Goal: Information Seeking & Learning: Find specific fact

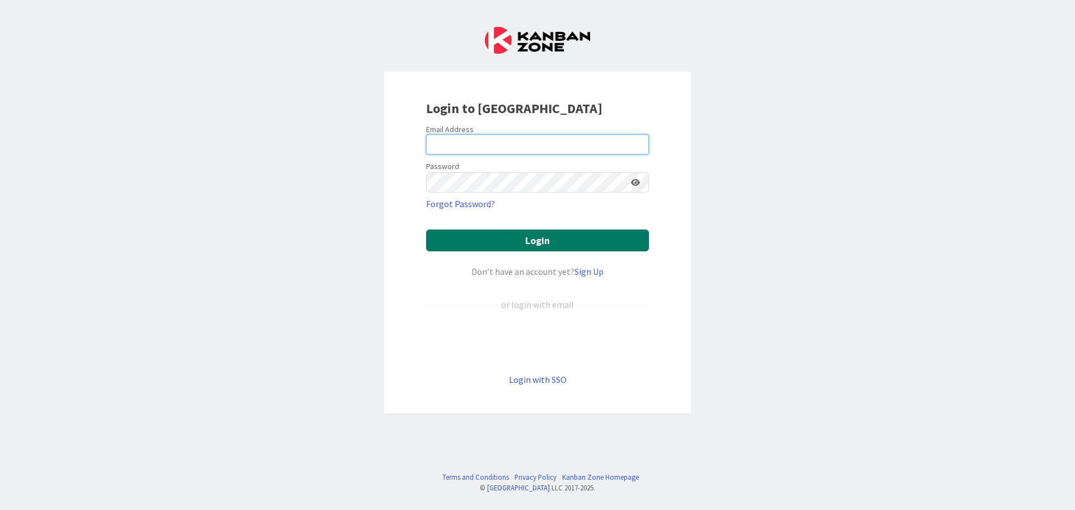
type input "[EMAIL_ADDRESS][DOMAIN_NAME]"
click at [524, 239] on button "Login" at bounding box center [537, 241] width 223 height 22
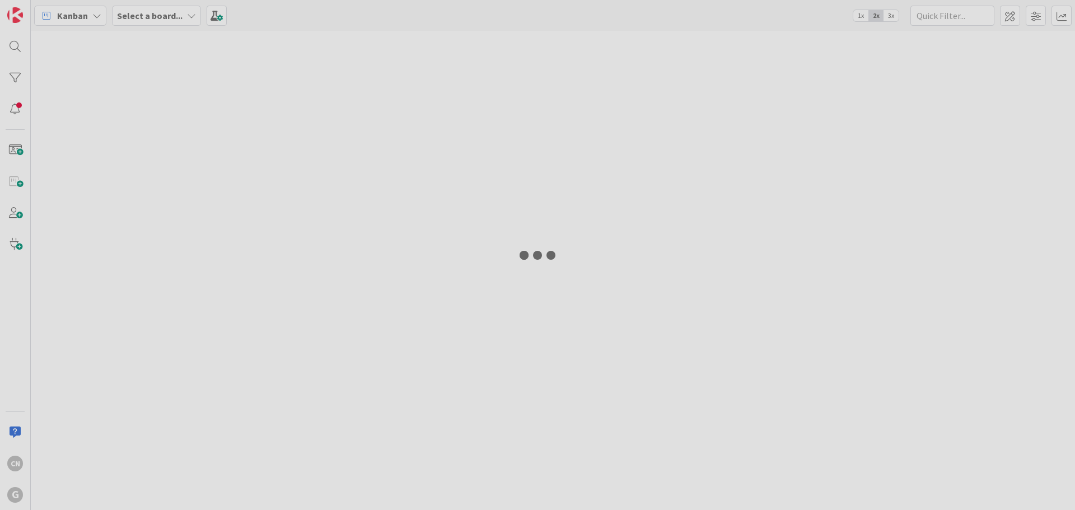
type input "wenzke"
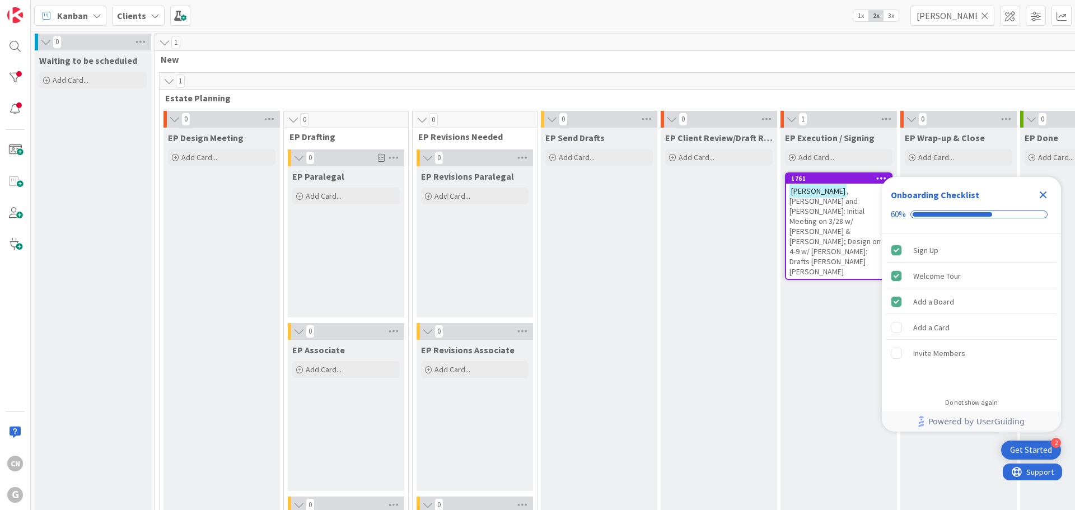
click at [1042, 192] on icon "Close Checklist" at bounding box center [1043, 194] width 13 height 13
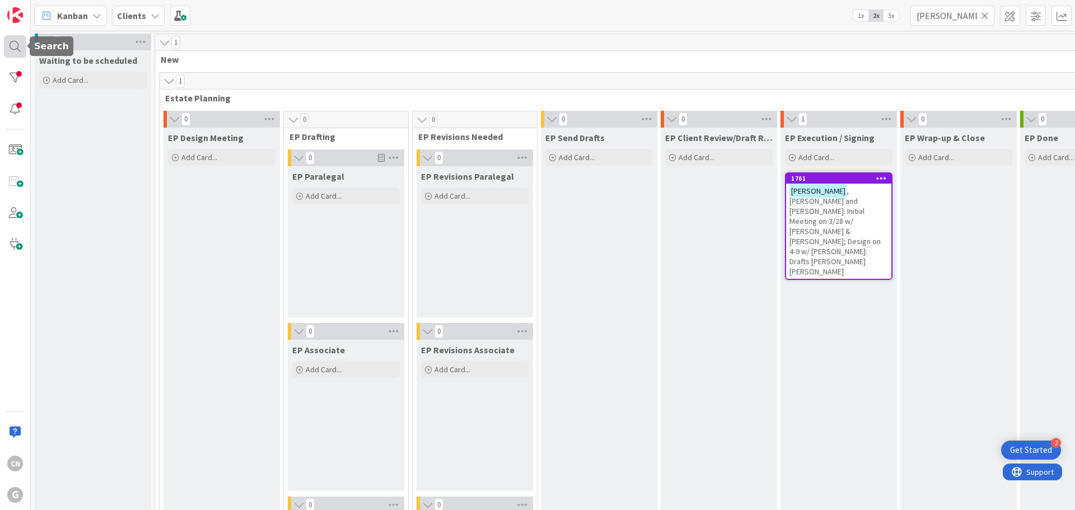
click at [8, 49] on div at bounding box center [15, 46] width 22 height 22
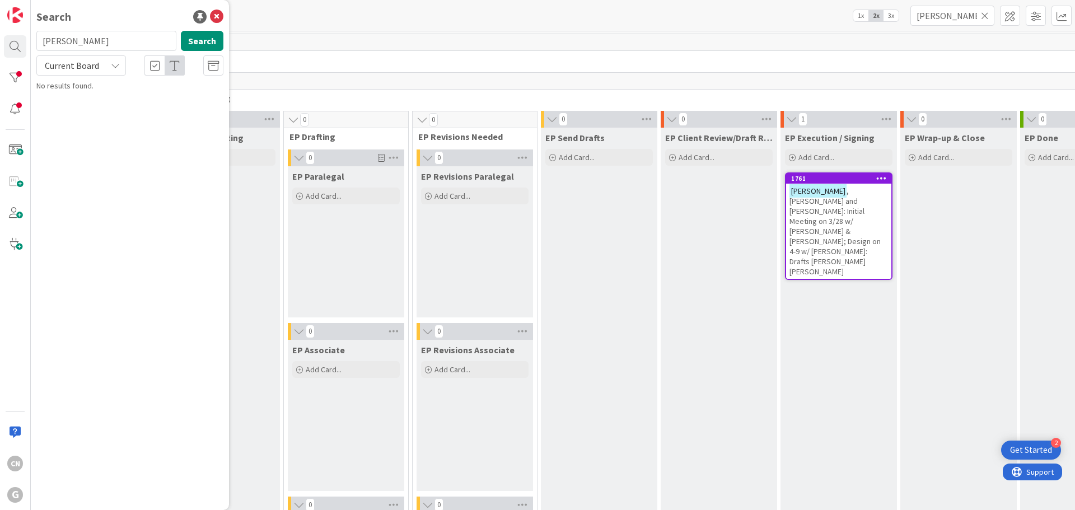
type input "cornell de yong"
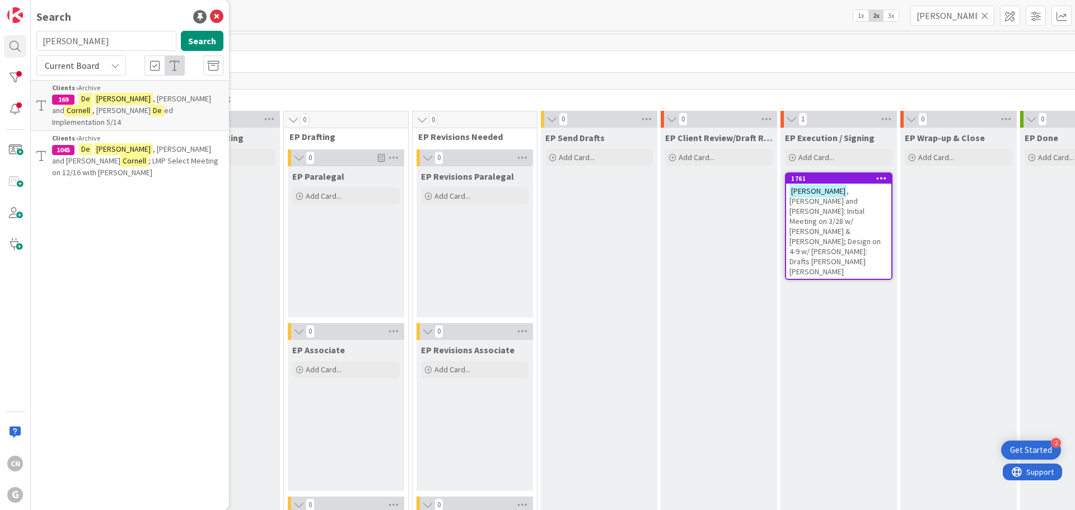
click at [152, 156] on span "; LMP Select Meeting on 12/16 with Brad" at bounding box center [135, 167] width 166 height 22
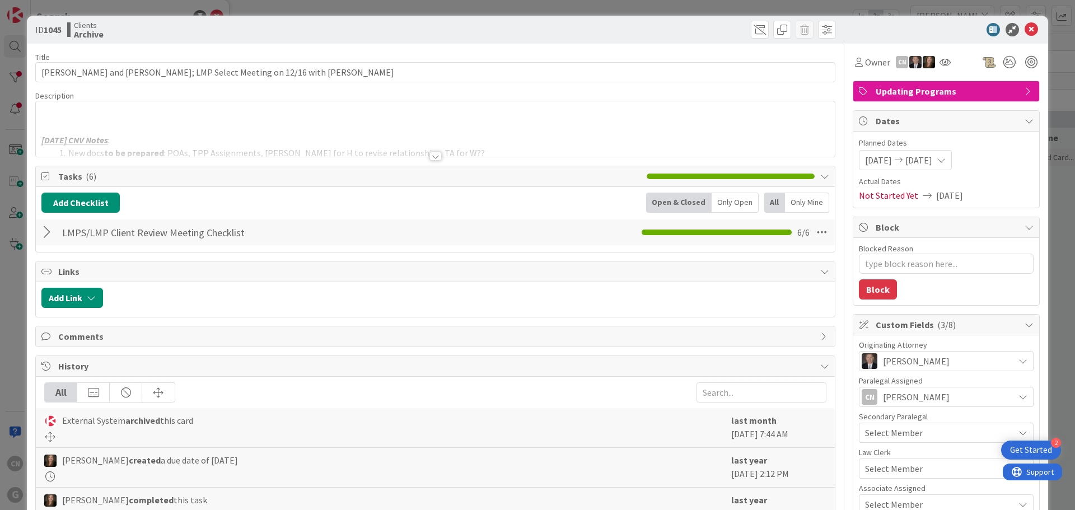
click at [357, 119] on div "2024-12-11 CNV Notes : New docs to be prepared : POAs, TPP Assignments, Wills, …" at bounding box center [435, 128] width 799 height 55
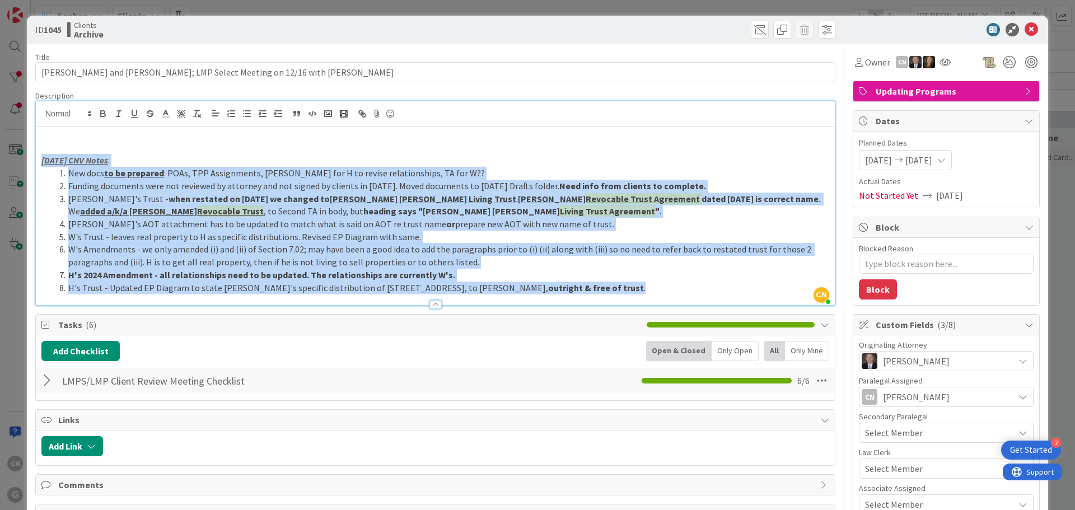
drag, startPoint x: 39, startPoint y: 162, endPoint x: 559, endPoint y: 298, distance: 537.8
click at [559, 298] on div "Description CN Cindy Negron Vitilio just joined 2024-12-11 CNV Notes : New docs…" at bounding box center [435, 198] width 800 height 215
copy div "2024-12-11 CNV Notes : New docs to be prepared : POAs, TPP Assignments, Wills, …"
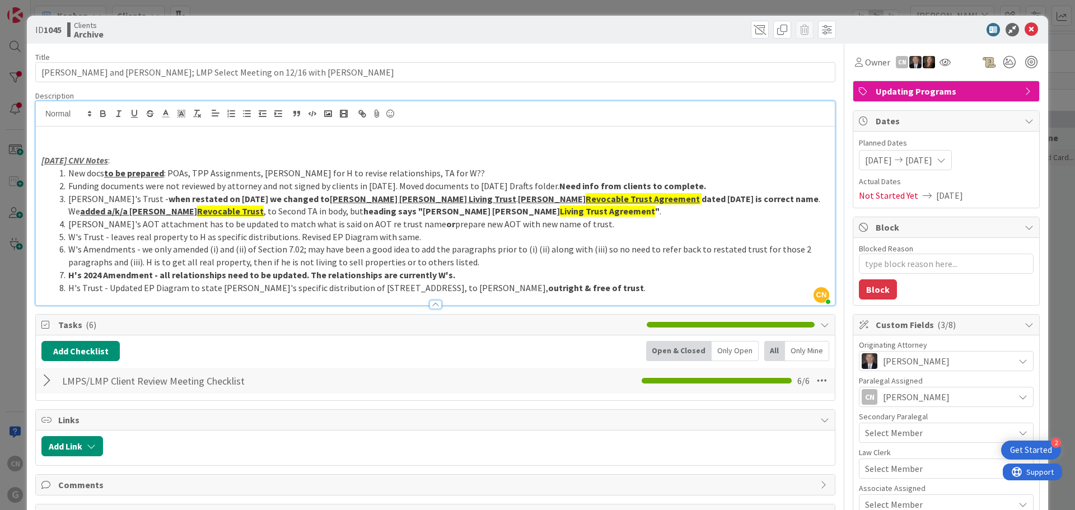
click at [427, 143] on p at bounding box center [435, 148] width 788 height 13
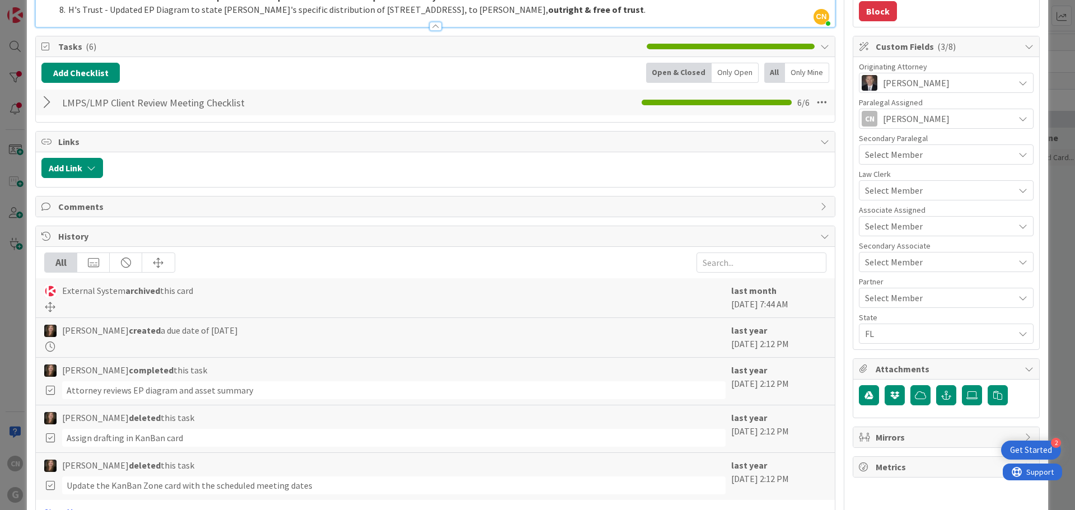
scroll to position [279, 0]
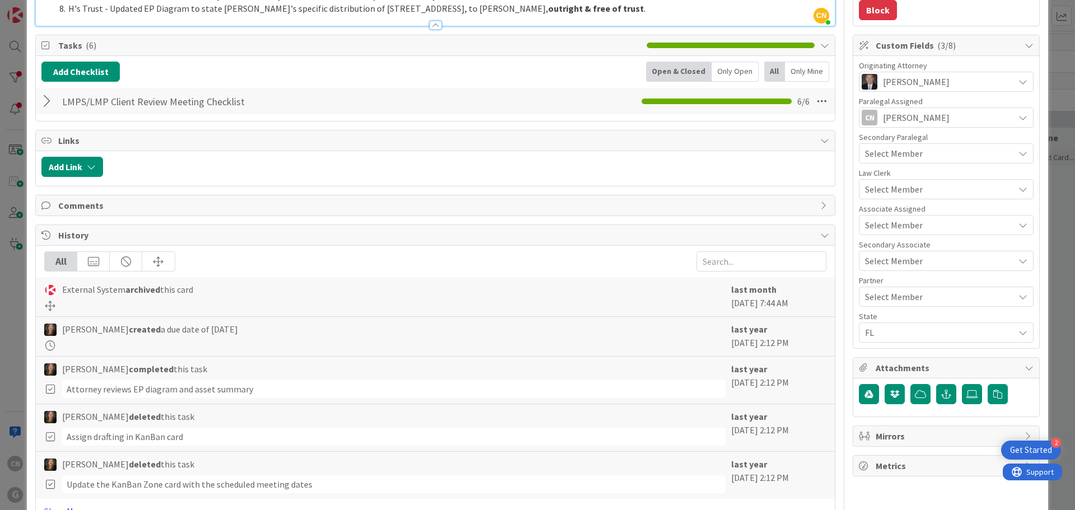
click at [49, 104] on div at bounding box center [48, 101] width 15 height 20
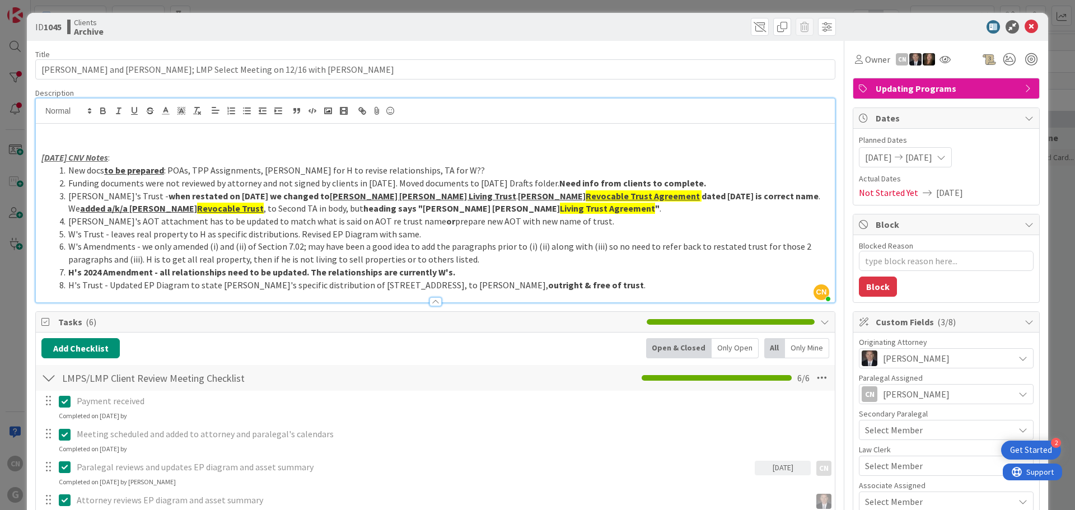
scroll to position [0, 0]
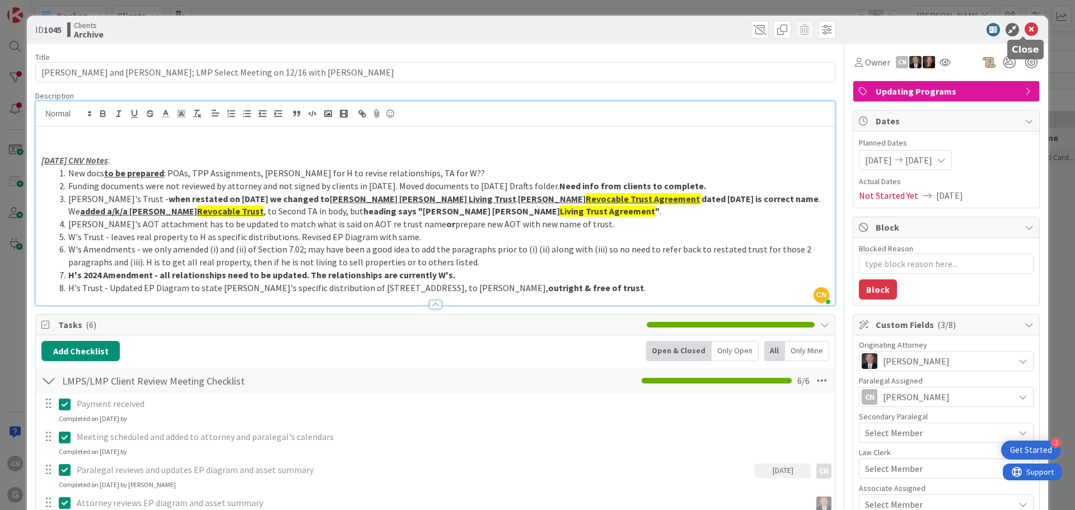
click at [1025, 31] on icon at bounding box center [1031, 29] width 13 height 13
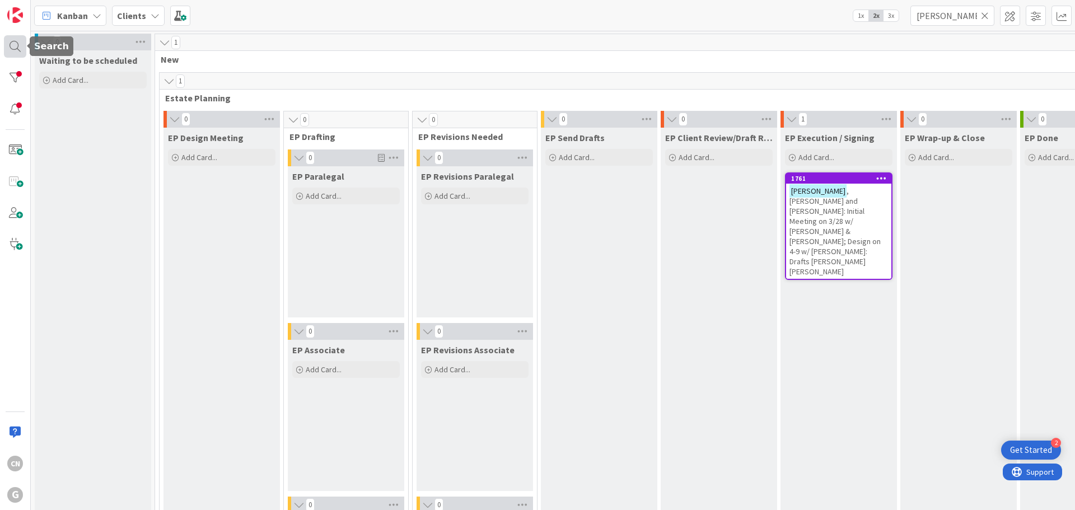
click at [15, 50] on div at bounding box center [15, 46] width 22 height 22
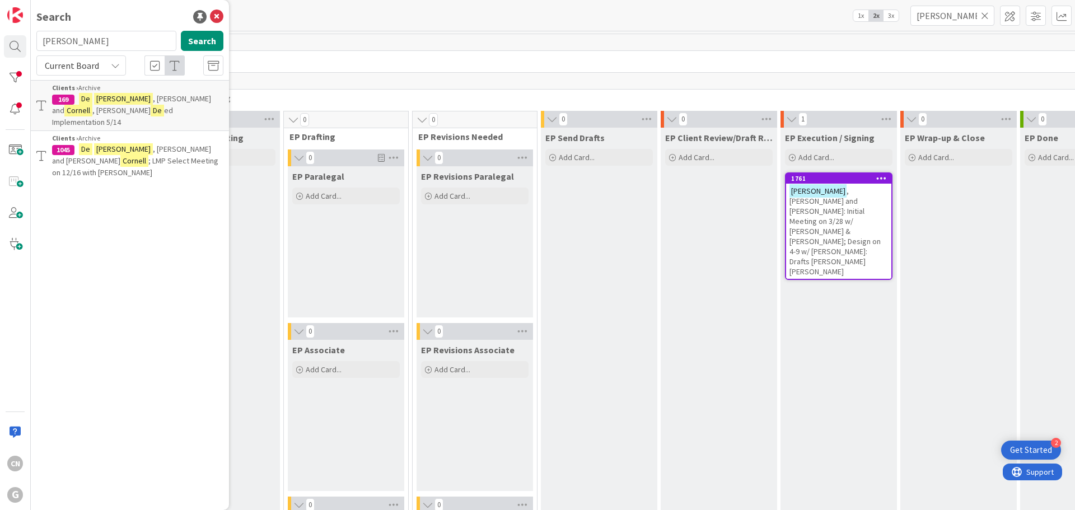
click at [91, 104] on mark "De" at bounding box center [85, 99] width 13 height 12
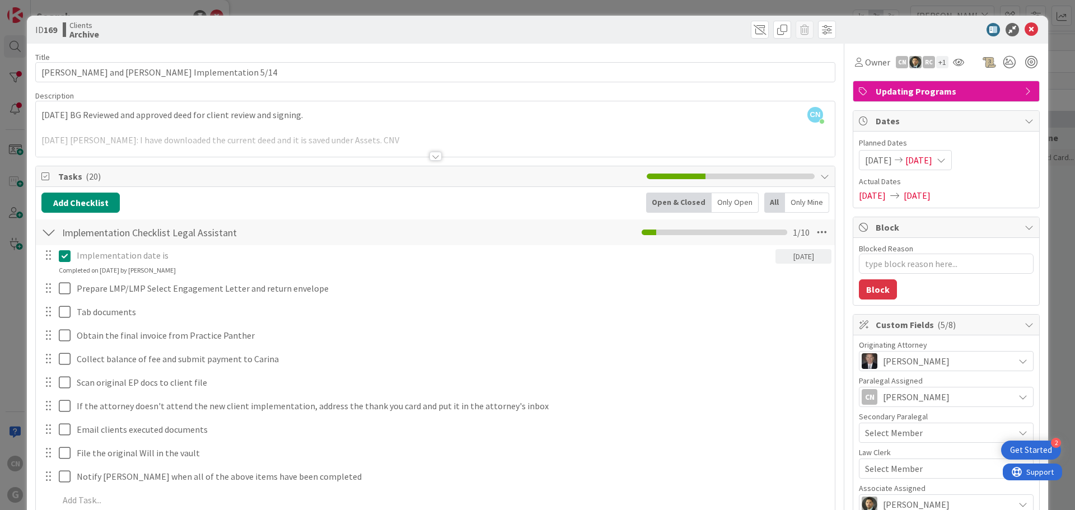
click at [432, 157] on div at bounding box center [436, 156] width 12 height 9
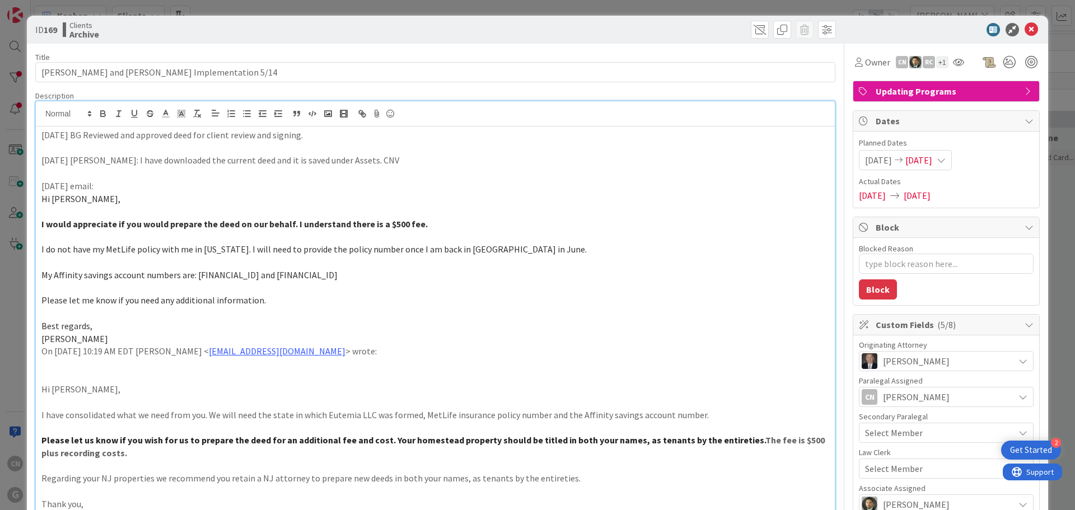
click at [39, 137] on div "4/14/24 BG Reviewed and approved deed for client review and signing. 4.4.2024 C…" at bounding box center [435, 337] width 799 height 421
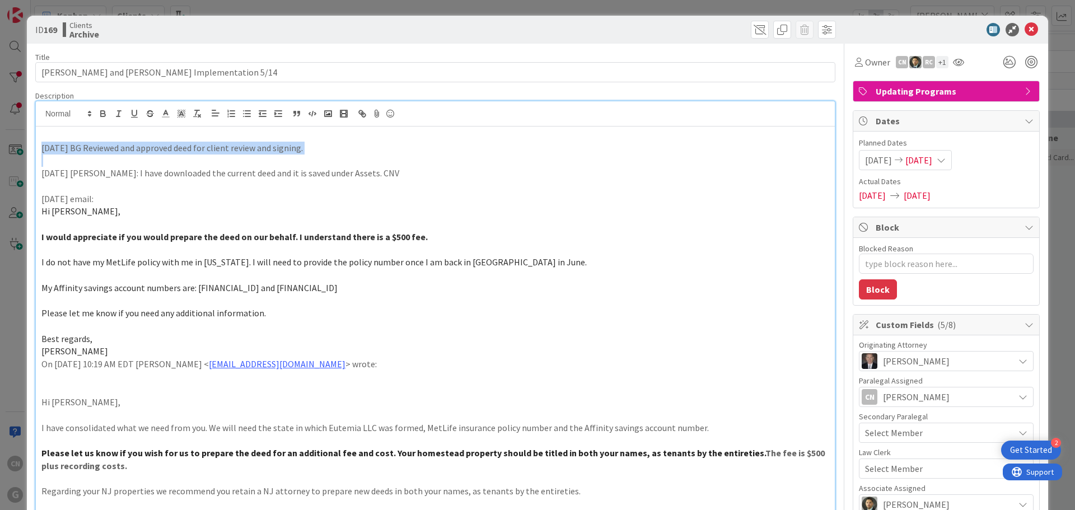
drag, startPoint x: 325, startPoint y: 156, endPoint x: 35, endPoint y: 149, distance: 290.2
click at [36, 149] on div "4/14/24 BG Reviewed and approved deed for client review and signing. 4.4.2024 C…" at bounding box center [435, 344] width 799 height 434
drag, startPoint x: 383, startPoint y: 176, endPoint x: 43, endPoint y: 152, distance: 340.3
click at [43, 152] on div "4/14/24 BG Reviewed and approved deed for client review and signing. 4.4.2024 C…" at bounding box center [435, 344] width 799 height 434
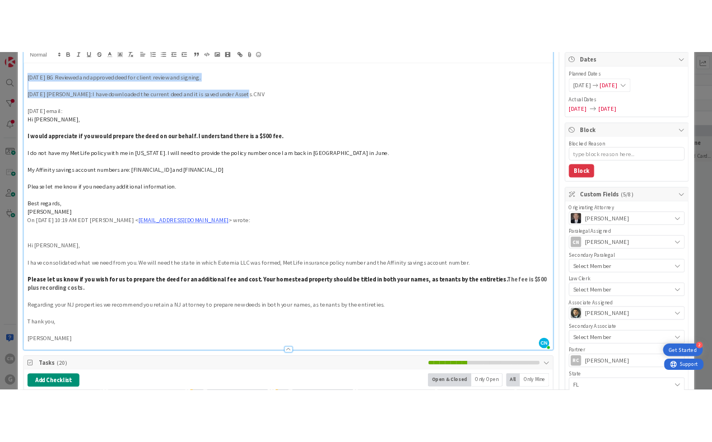
scroll to position [111, 0]
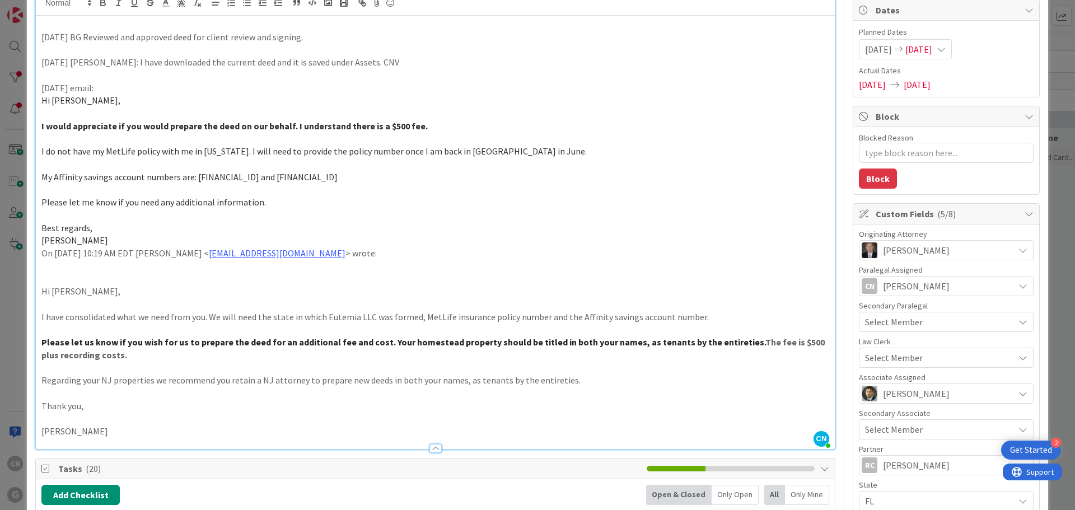
click at [512, 160] on p at bounding box center [435, 164] width 788 height 13
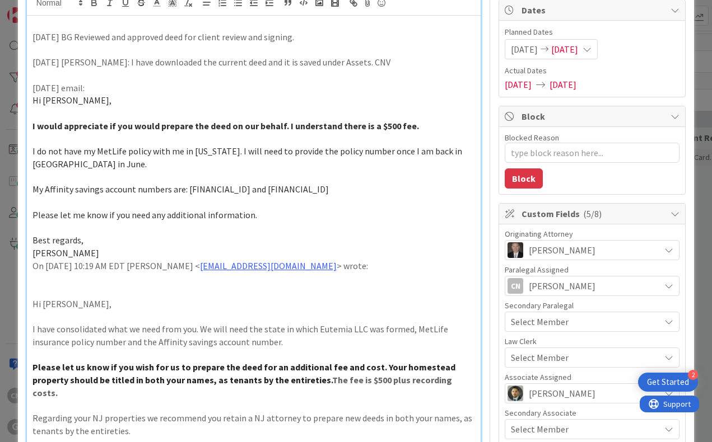
scroll to position [55, 0]
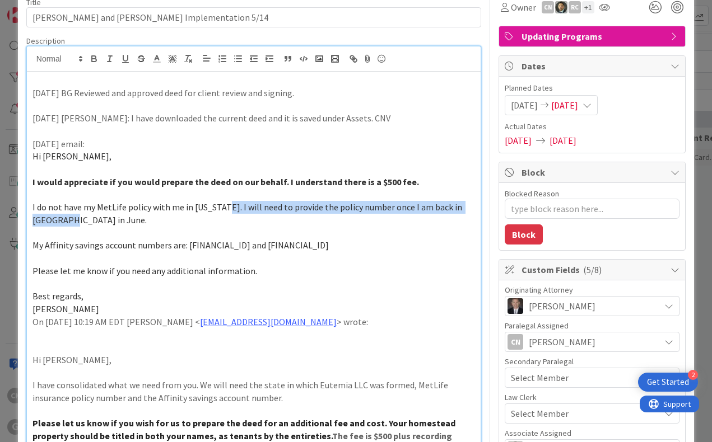
drag, startPoint x: 220, startPoint y: 205, endPoint x: 421, endPoint y: 214, distance: 201.3
click at [421, 214] on p "I do not have my MetLife policy with me in Florida. I will need to provide the …" at bounding box center [253, 213] width 442 height 25
click at [93, 59] on icon "button" at bounding box center [94, 60] width 4 height 3
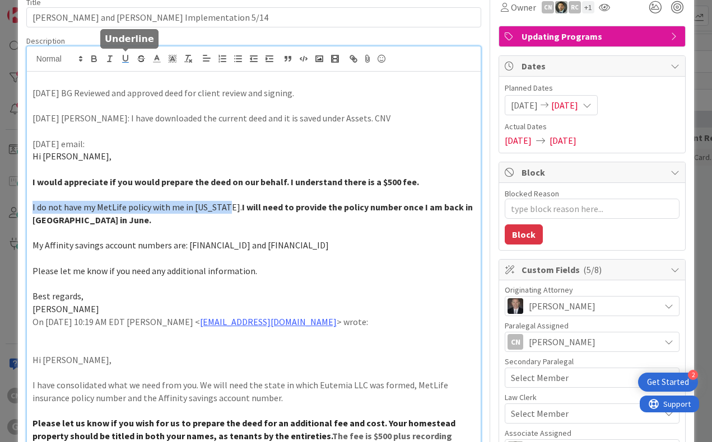
click at [124, 63] on rect "button" at bounding box center [125, 62] width 7 height 1
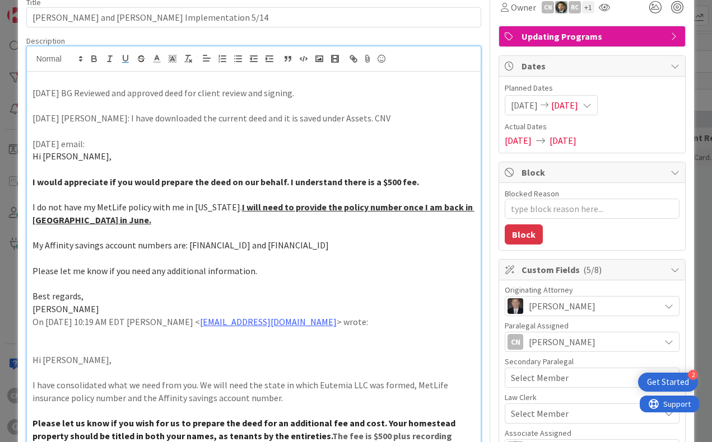
click at [366, 284] on p at bounding box center [253, 284] width 442 height 13
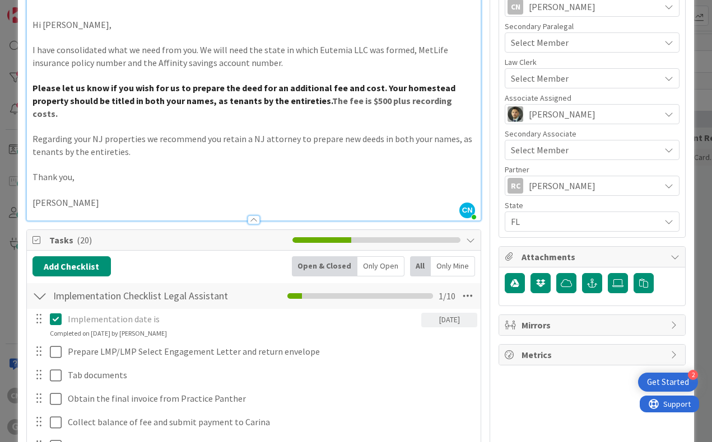
scroll to position [391, 0]
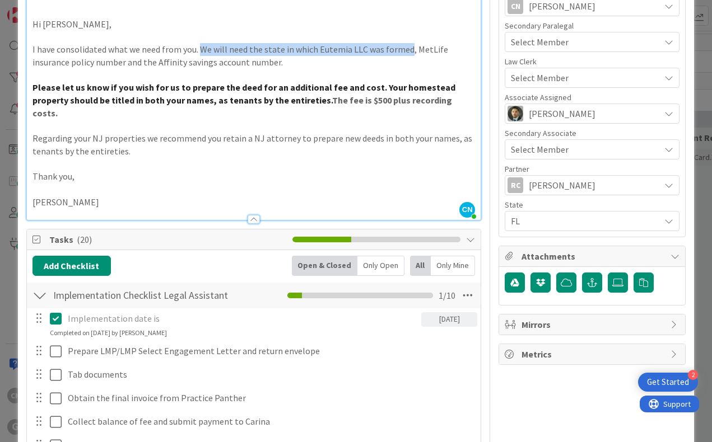
drag, startPoint x: 200, startPoint y: 50, endPoint x: 405, endPoint y: 52, distance: 205.0
click at [405, 52] on p "I have consolidated what we need from you. We will need the state in which Eute…" at bounding box center [253, 55] width 442 height 25
copy p "We will need the state in which Eutemia LLC was formed"
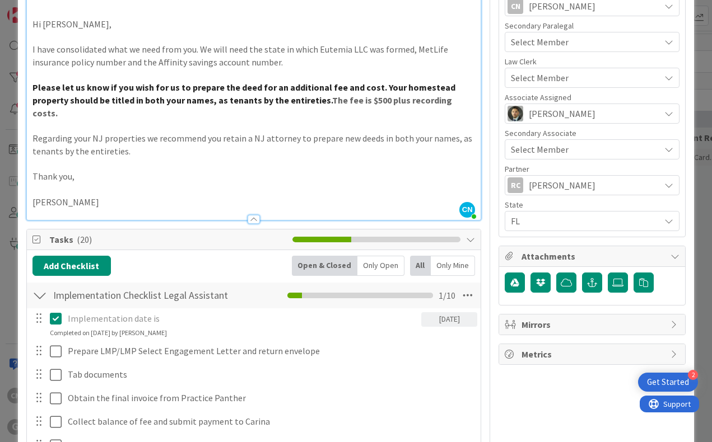
click at [371, 178] on p "Thank you," at bounding box center [253, 176] width 442 height 13
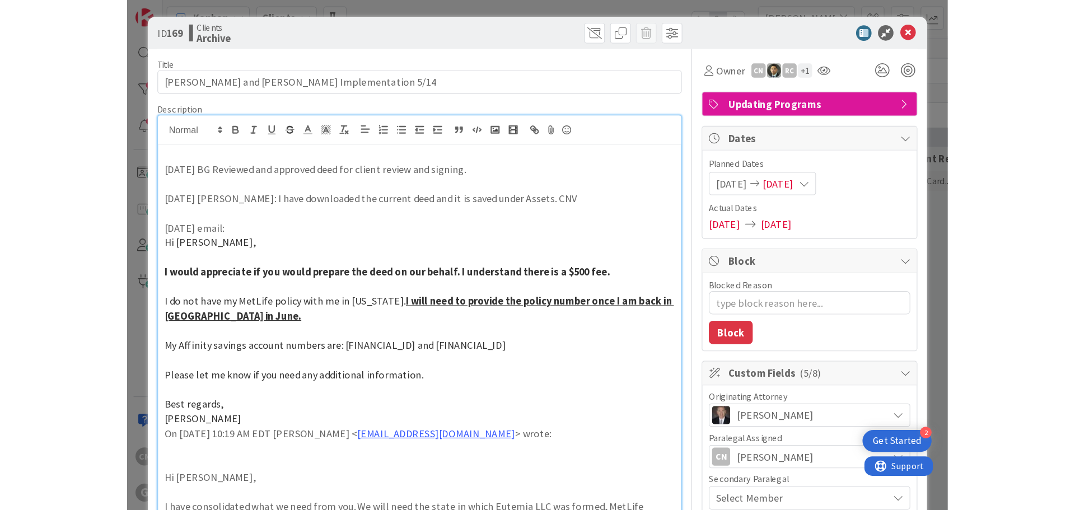
scroll to position [0, 0]
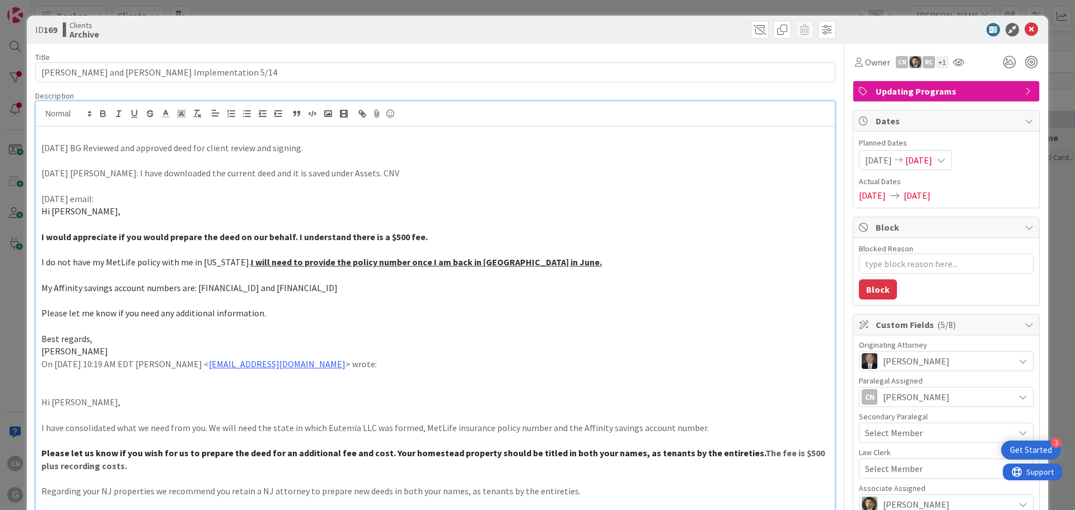
click at [50, 138] on p at bounding box center [435, 135] width 788 height 13
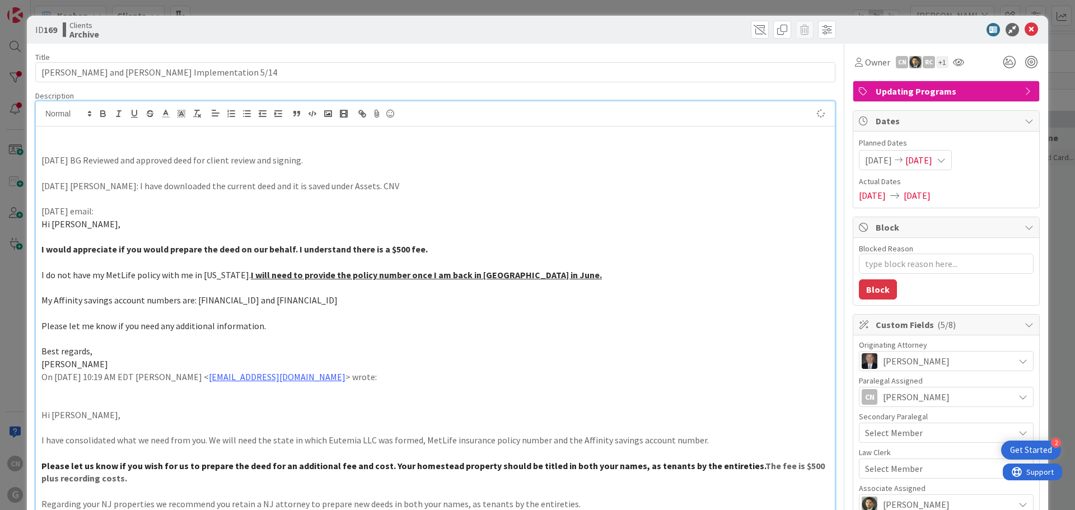
type textarea "x"
click at [1027, 30] on icon at bounding box center [1031, 29] width 13 height 13
